Goal: Task Accomplishment & Management: Manage account settings

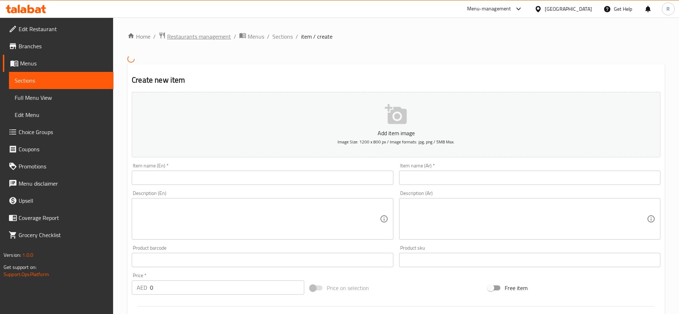
click at [211, 34] on span "Restaurants management" at bounding box center [199, 36] width 64 height 9
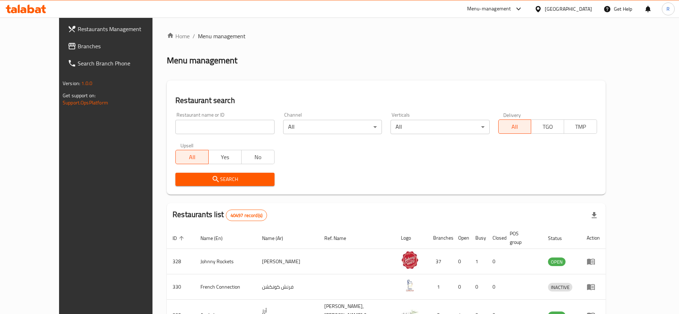
click at [212, 125] on input "search" at bounding box center [224, 127] width 99 height 14
type input "everyday roastery"
click button "Search" at bounding box center [224, 179] width 99 height 13
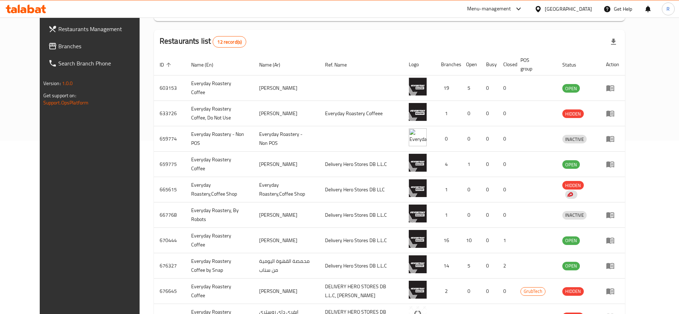
scroll to position [176, 0]
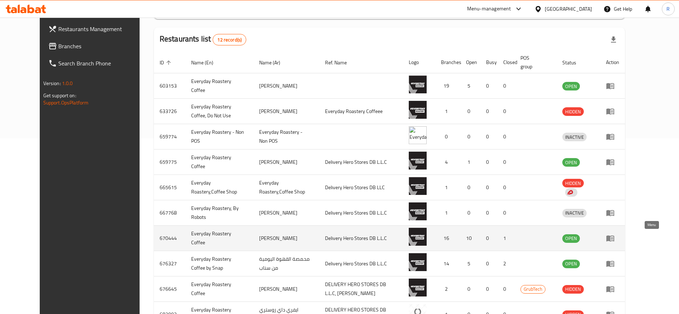
click at [614, 238] on icon "enhanced table" at bounding box center [610, 239] width 8 height 6
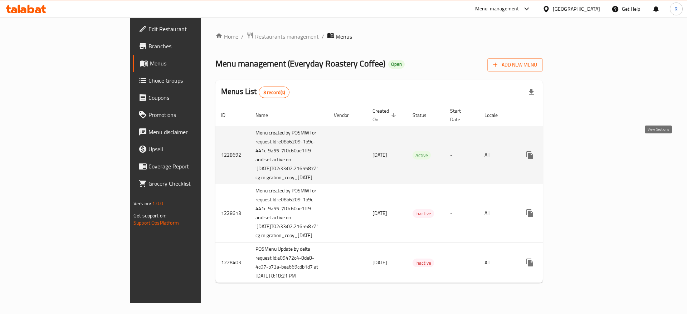
click at [590, 147] on link "enhanced table" at bounding box center [581, 155] width 17 height 17
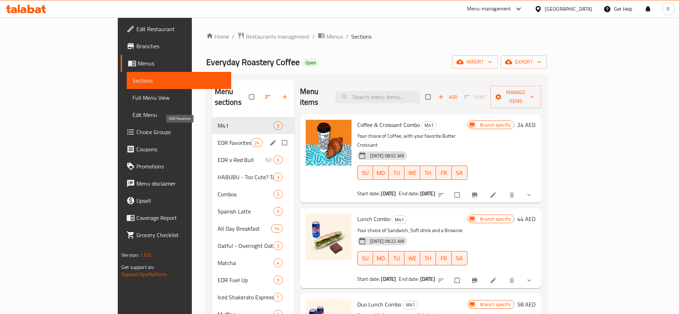
click at [218, 139] on span "EDR Favorites" at bounding box center [235, 143] width 34 height 9
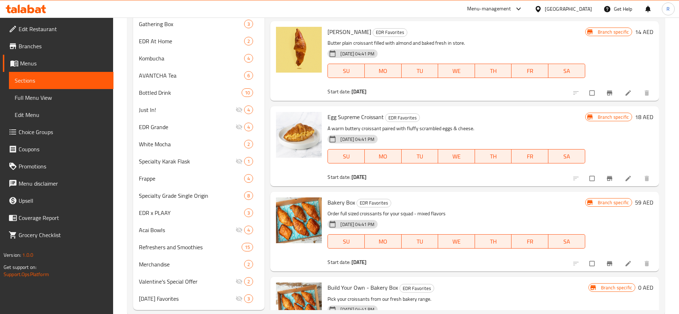
scroll to position [485, 0]
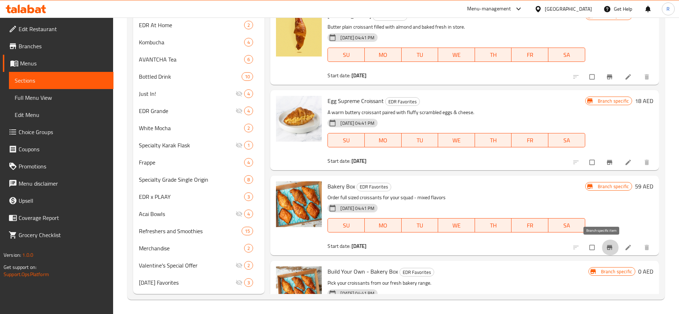
click at [606, 246] on icon "Branch-specific-item" at bounding box center [609, 247] width 7 height 7
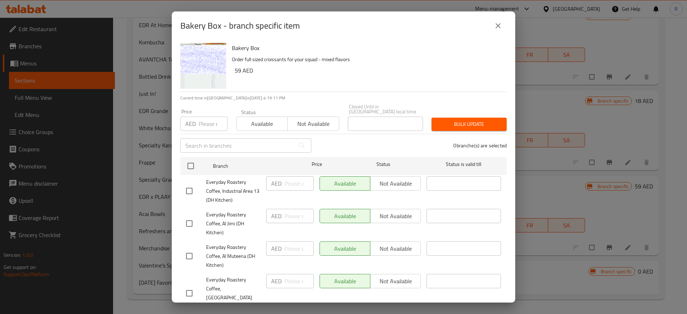
click at [204, 121] on input "number" at bounding box center [213, 124] width 29 height 14
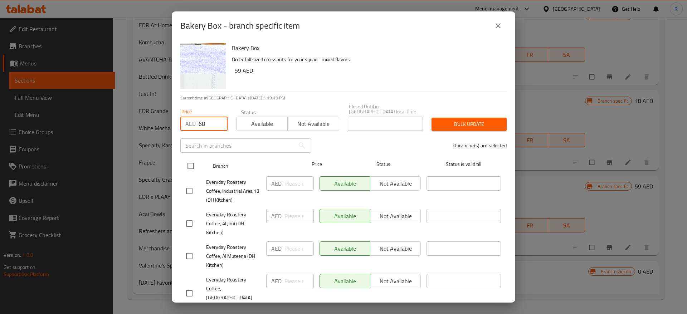
type input "68"
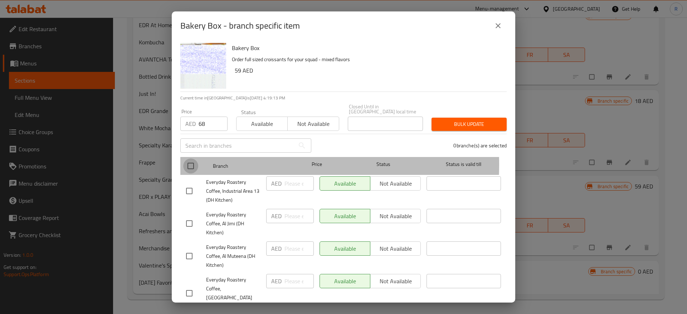
click at [191, 164] on input "checkbox" at bounding box center [190, 166] width 15 height 15
checkbox input "true"
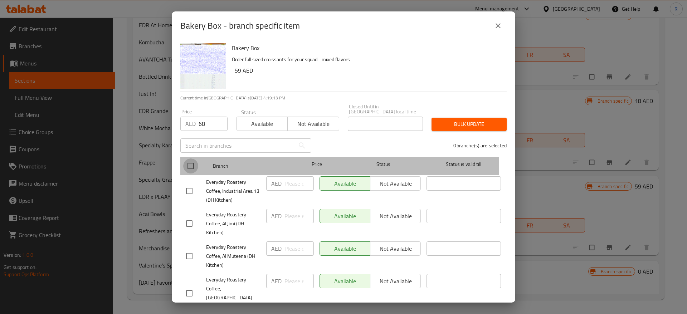
checkbox input "true"
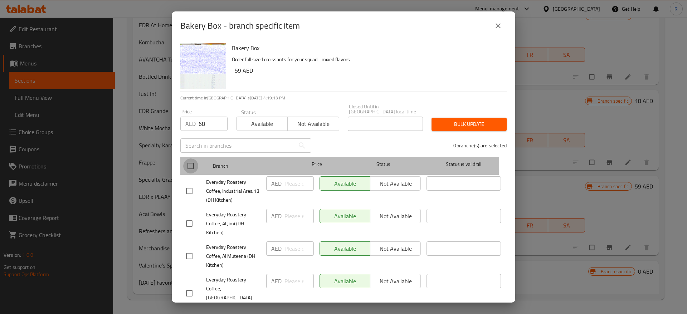
checkbox input "true"
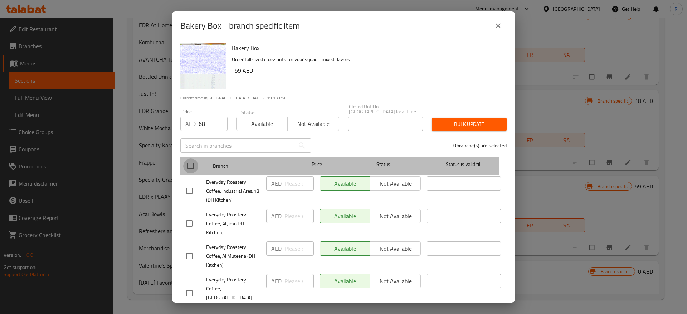
checkbox input "true"
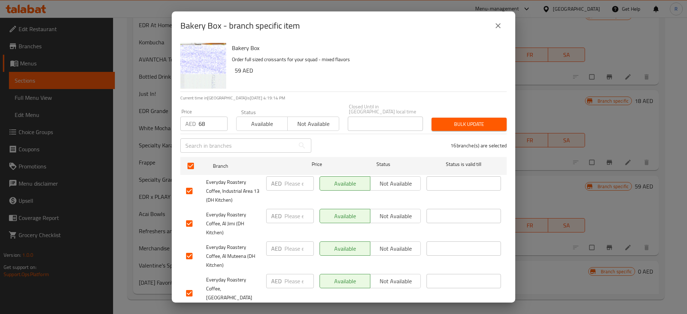
click at [466, 130] on button "Bulk update" at bounding box center [469, 124] width 75 height 13
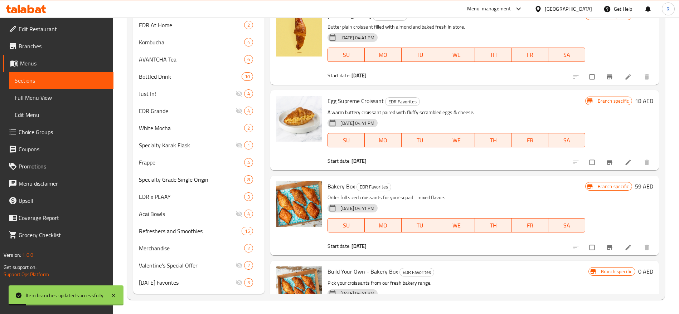
click at [625, 248] on icon at bounding box center [628, 247] width 7 height 7
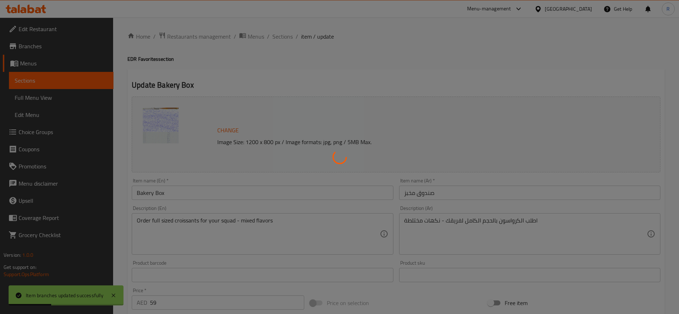
click at [166, 300] on div at bounding box center [339, 157] width 679 height 314
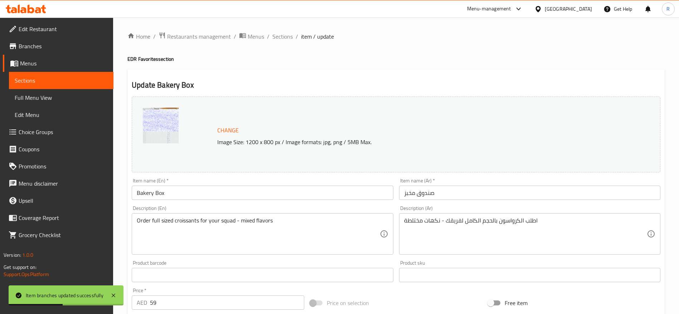
click at [167, 302] on div "Home / Restaurants management / Menus / Sections / item / update EDR Favorites …" at bounding box center [395, 267] width 537 height 470
click at [167, 302] on input "59" at bounding box center [227, 303] width 154 height 14
type input "5"
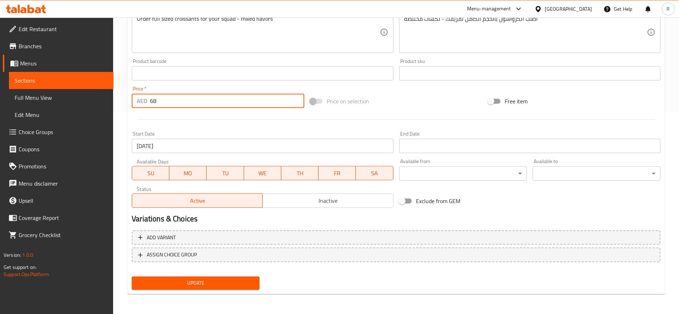
type input "68"
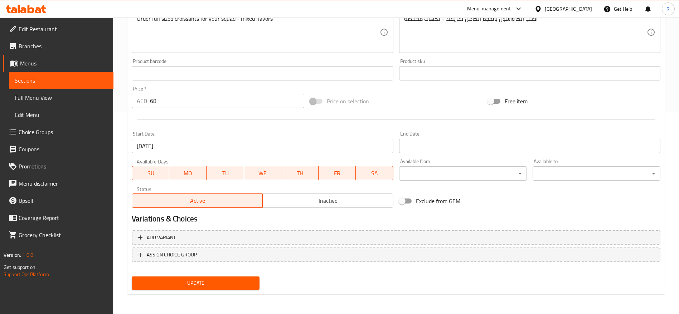
click at [220, 274] on div "Update" at bounding box center [196, 283] width 134 height 19
click at [224, 286] on span "Update" at bounding box center [195, 283] width 116 height 9
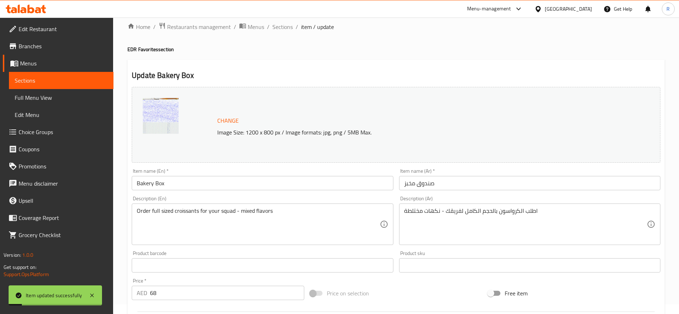
scroll to position [0, 0]
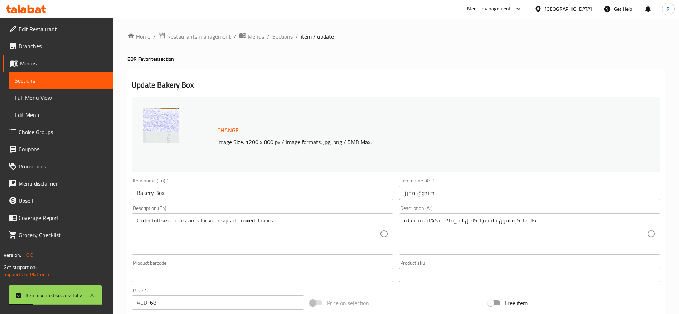
click at [285, 34] on span "Sections" at bounding box center [282, 36] width 20 height 9
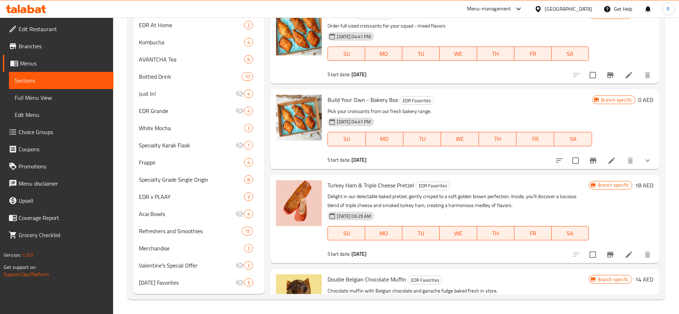
scroll to position [1282, 0]
